Goal: Information Seeking & Learning: Learn about a topic

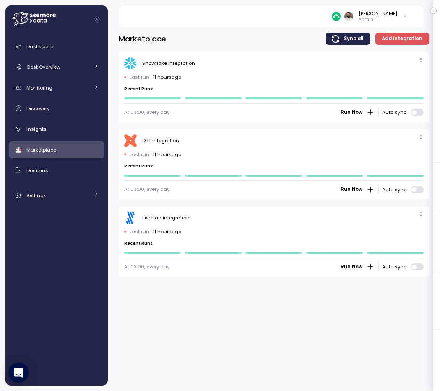
click at [401, 16] on div "Guy Biecher Admin" at bounding box center [368, 16] width 75 height 13
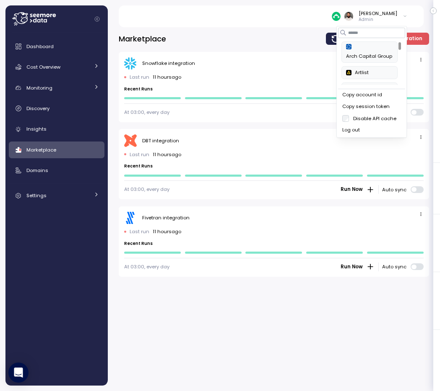
click at [375, 98] on div "Copy account id" at bounding box center [371, 95] width 59 height 8
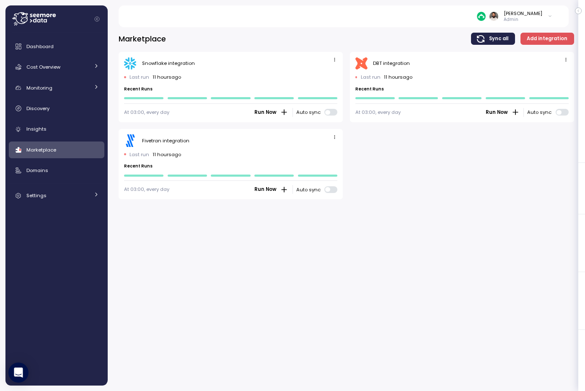
click at [414, 25] on div "Guy Biecher Admin" at bounding box center [343, 16] width 430 height 22
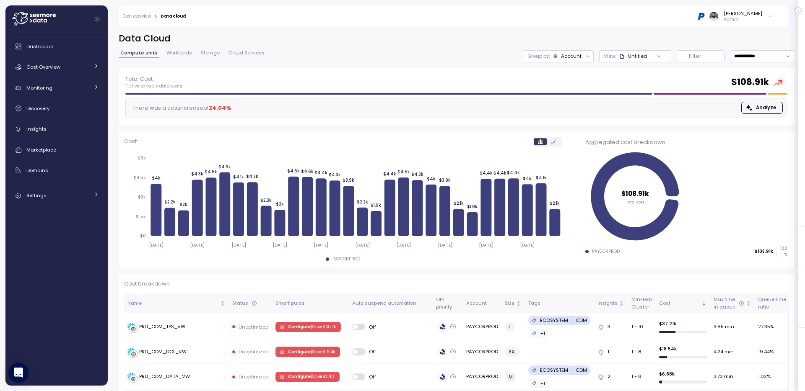
click at [204, 52] on span "Storage" at bounding box center [210, 53] width 19 height 5
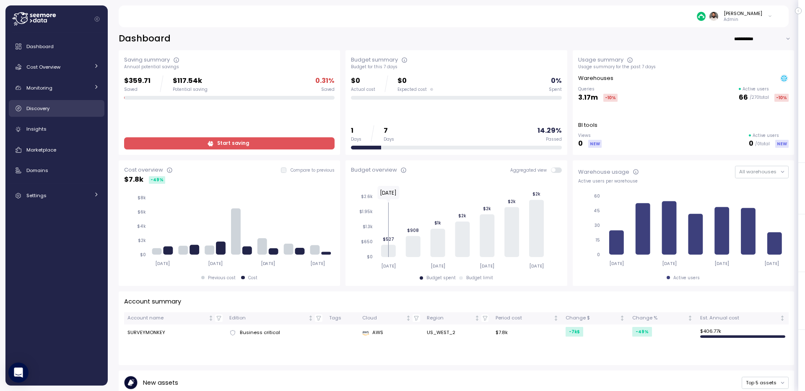
click at [81, 106] on div "Discovery" at bounding box center [62, 108] width 72 height 8
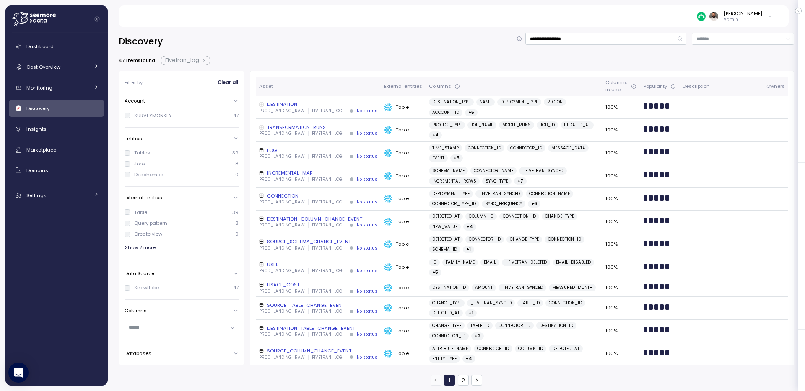
click at [203, 59] on button "button" at bounding box center [204, 60] width 11 height 7
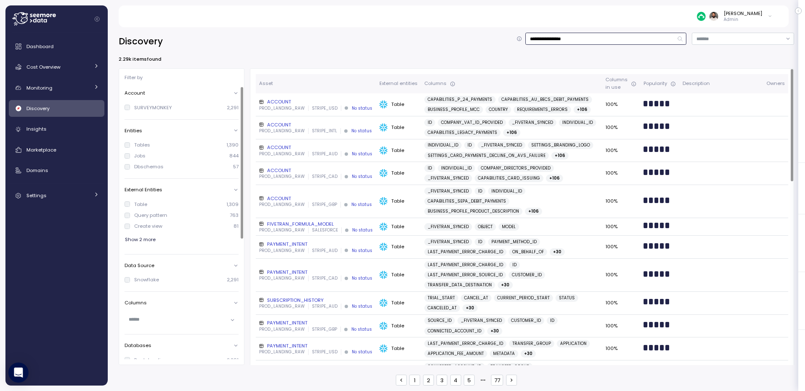
click at [587, 44] on input "**********" at bounding box center [605, 39] width 161 height 12
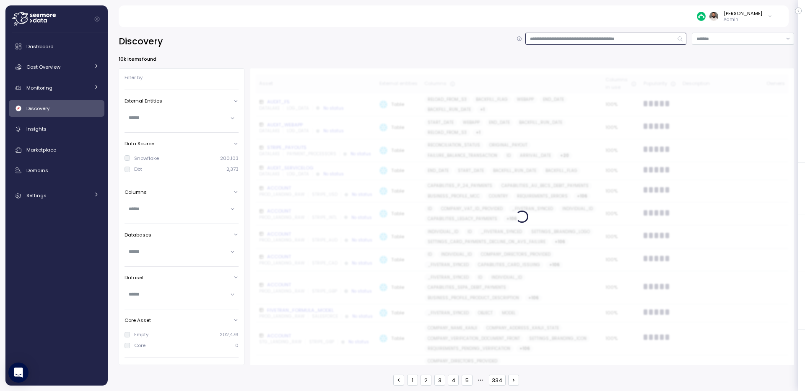
scroll to position [105, 0]
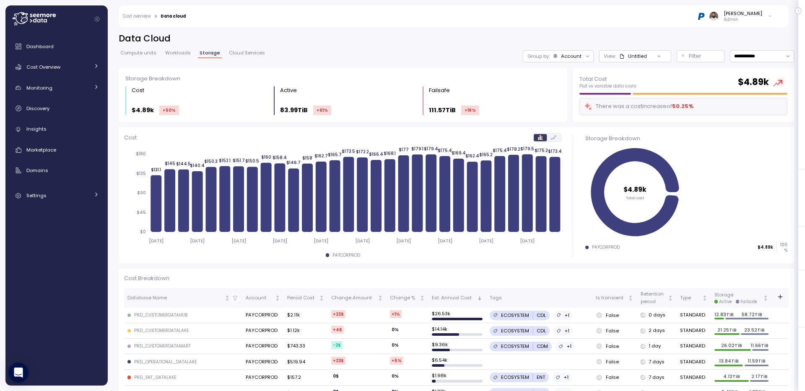
scroll to position [179, 0]
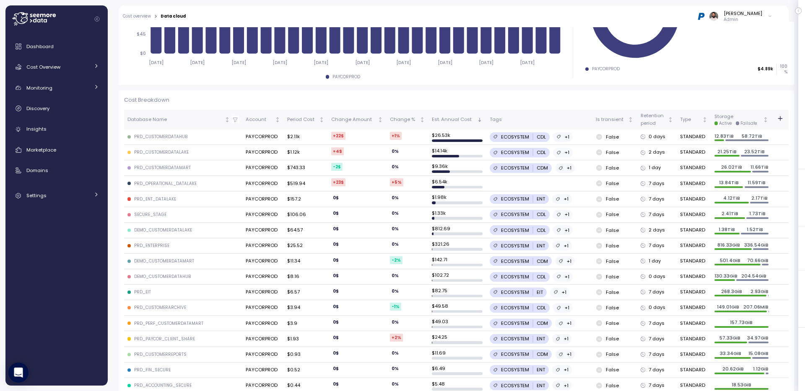
click at [530, 137] on div "ECOSYSTEM CDL" at bounding box center [523, 137] width 45 height 7
click at [80, 56] on div "Dashboard Cost Overview Compute Workloads Storage Cloud Services Clustering col…" at bounding box center [57, 121] width 96 height 166
click at [80, 68] on div "Cost Overview" at bounding box center [57, 67] width 63 height 8
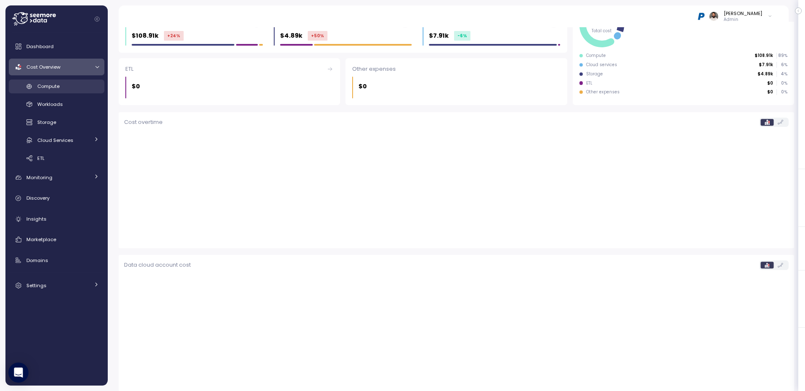
scroll to position [132, 0]
click at [78, 91] on link "Compute" at bounding box center [57, 87] width 96 height 14
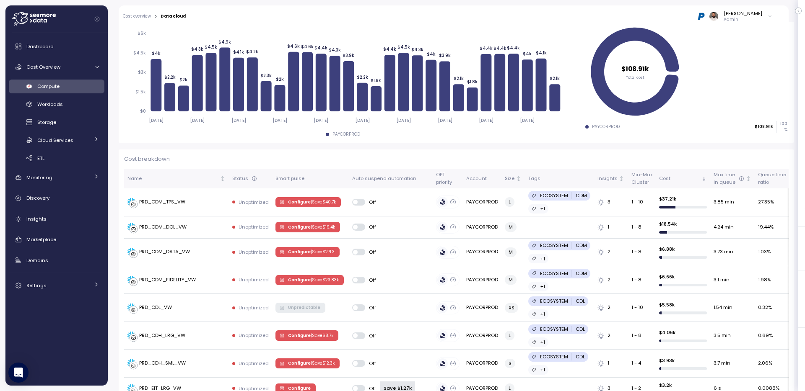
scroll to position [103, 0]
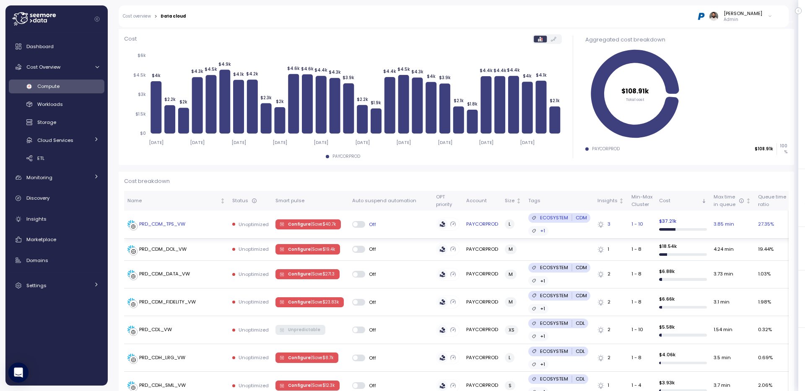
click at [320, 225] on p "| Save $ 40.7k" at bounding box center [323, 225] width 25 height 6
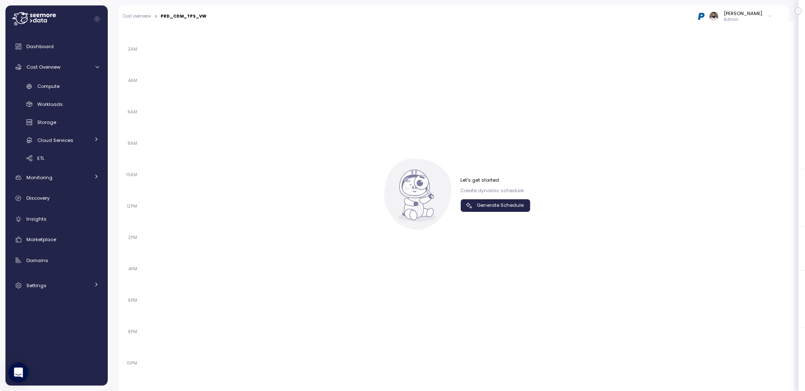
scroll to position [483, 0]
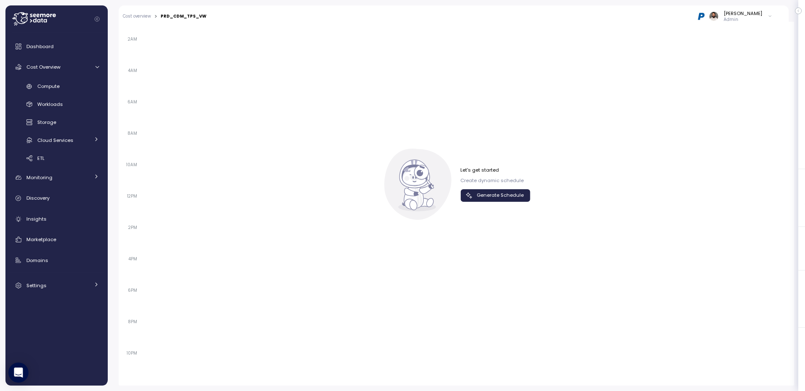
click at [502, 196] on span "Generate Schedule" at bounding box center [499, 195] width 47 height 11
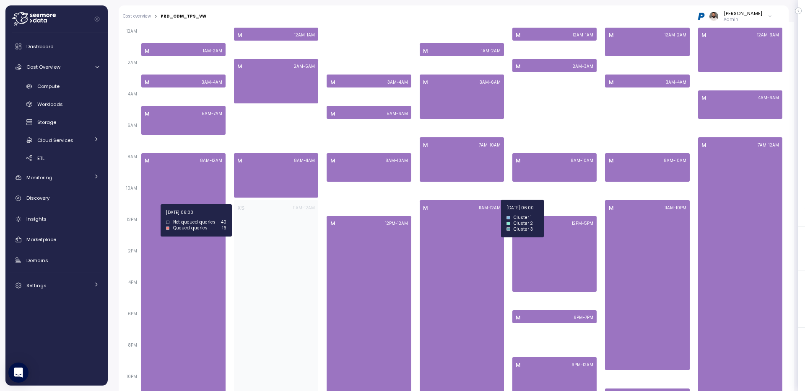
scroll to position [27, 0]
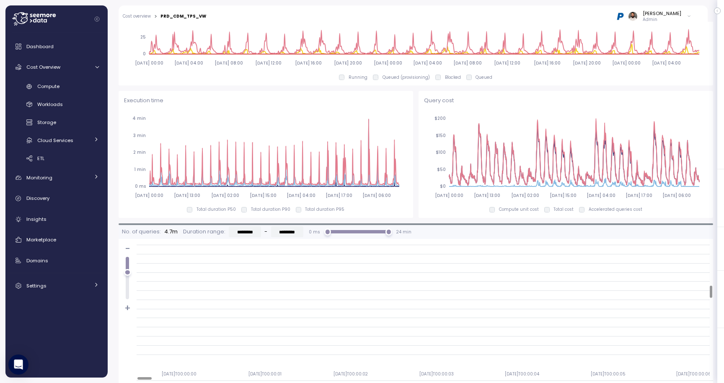
scroll to position [262, 0]
drag, startPoint x: 126, startPoint y: 293, endPoint x: 138, endPoint y: 224, distance: 70.2
click at [138, 224] on div "No. of queries: 4.7m Duration range: ********* - ********* 0 ms 24 min - + [DAT…" at bounding box center [416, 324] width 595 height 203
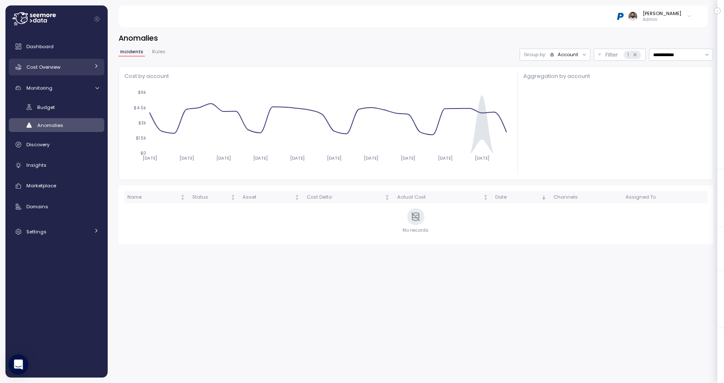
click at [67, 70] on div "Cost Overview" at bounding box center [57, 67] width 63 height 8
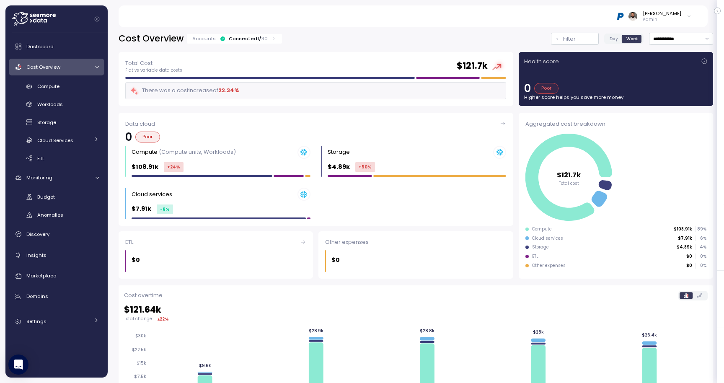
click at [258, 38] on div "Connected 1 / 30" at bounding box center [248, 38] width 39 height 7
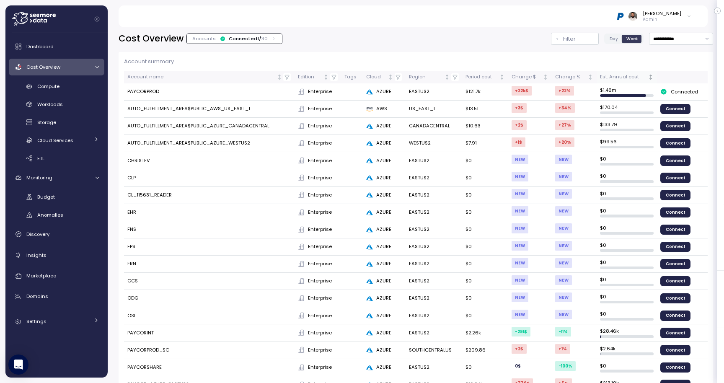
click at [626, 75] on div "Est. Annual cost" at bounding box center [623, 77] width 47 height 8
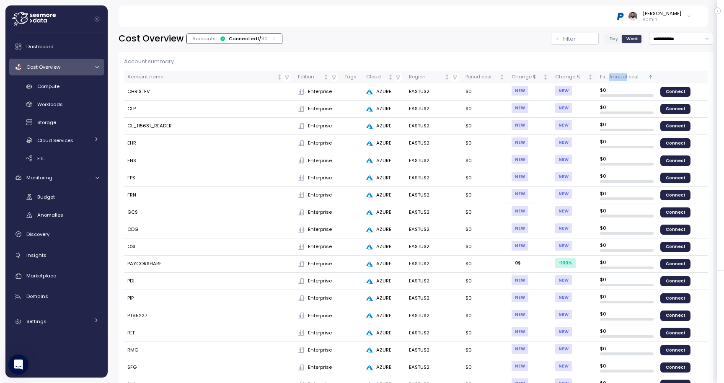
click at [626, 75] on div "Est. Annual cost" at bounding box center [623, 77] width 47 height 8
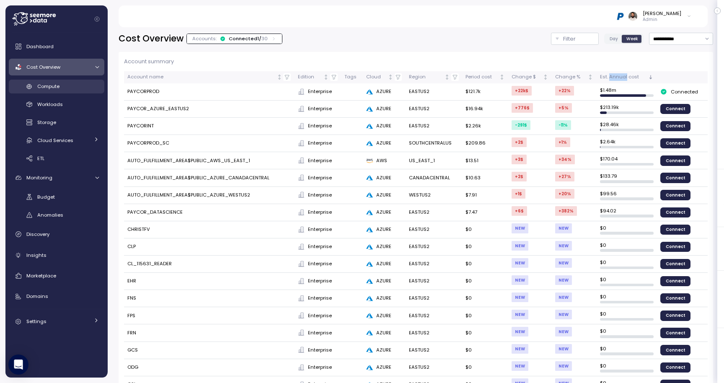
click at [79, 87] on div "Compute" at bounding box center [68, 86] width 62 height 8
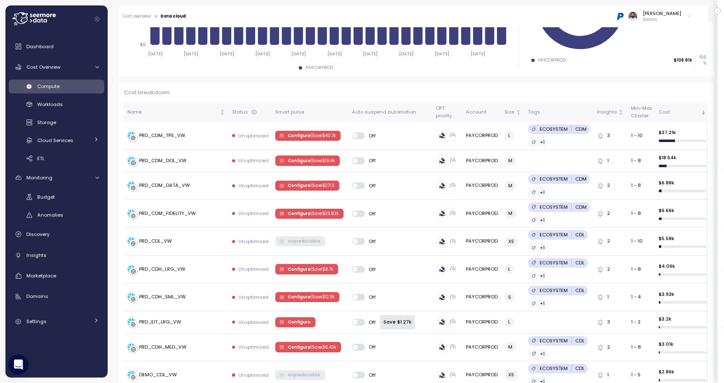
scroll to position [222, 0]
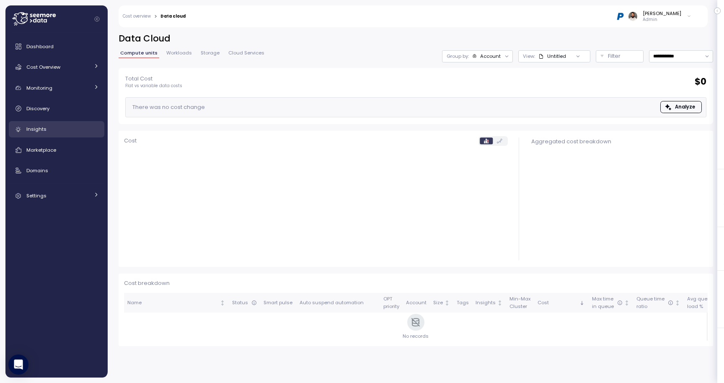
click at [66, 137] on link "Insights" at bounding box center [57, 129] width 96 height 17
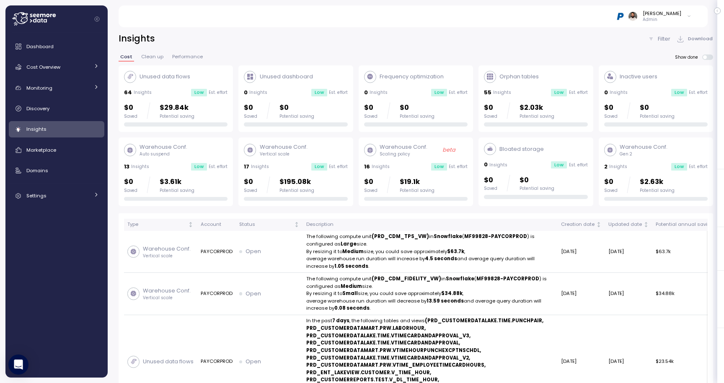
click at [642, 163] on div "2 Insights Low Est. effort" at bounding box center [656, 167] width 104 height 8
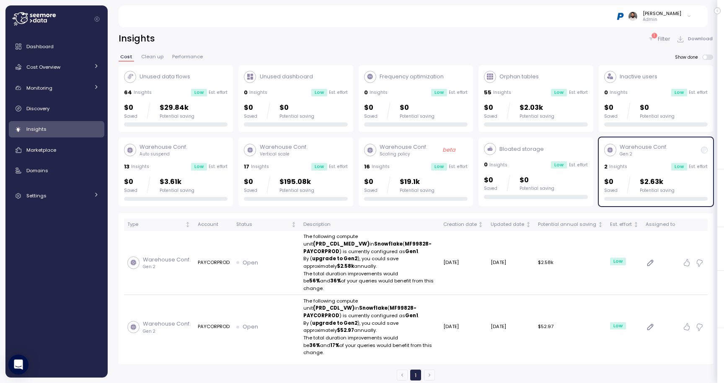
click at [642, 163] on div "2 Insights Low Est. effort" at bounding box center [656, 167] width 104 height 8
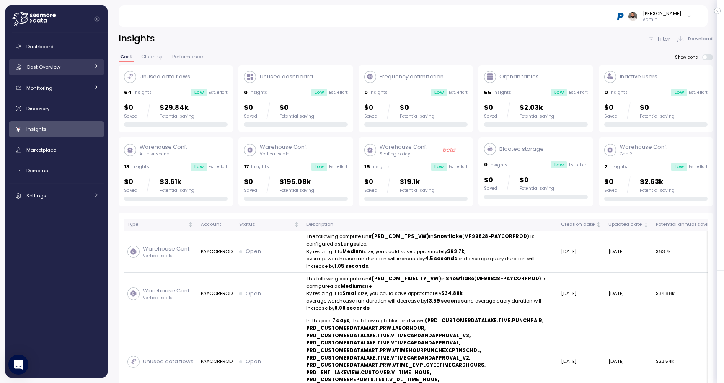
click at [54, 73] on link "Cost Overview" at bounding box center [57, 67] width 96 height 17
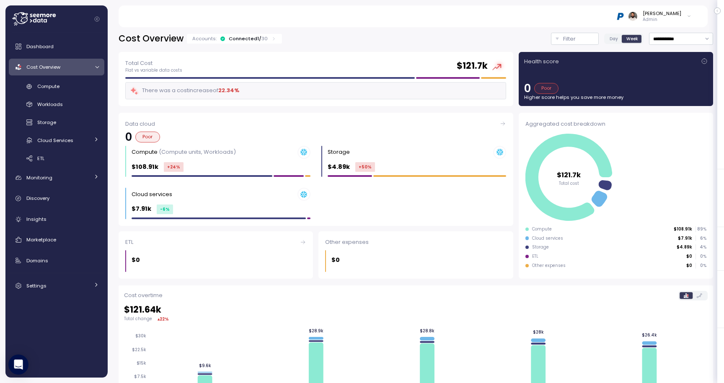
click at [229, 39] on div "Connected 1 / 30" at bounding box center [248, 38] width 39 height 7
